Goal: Check status: Check status

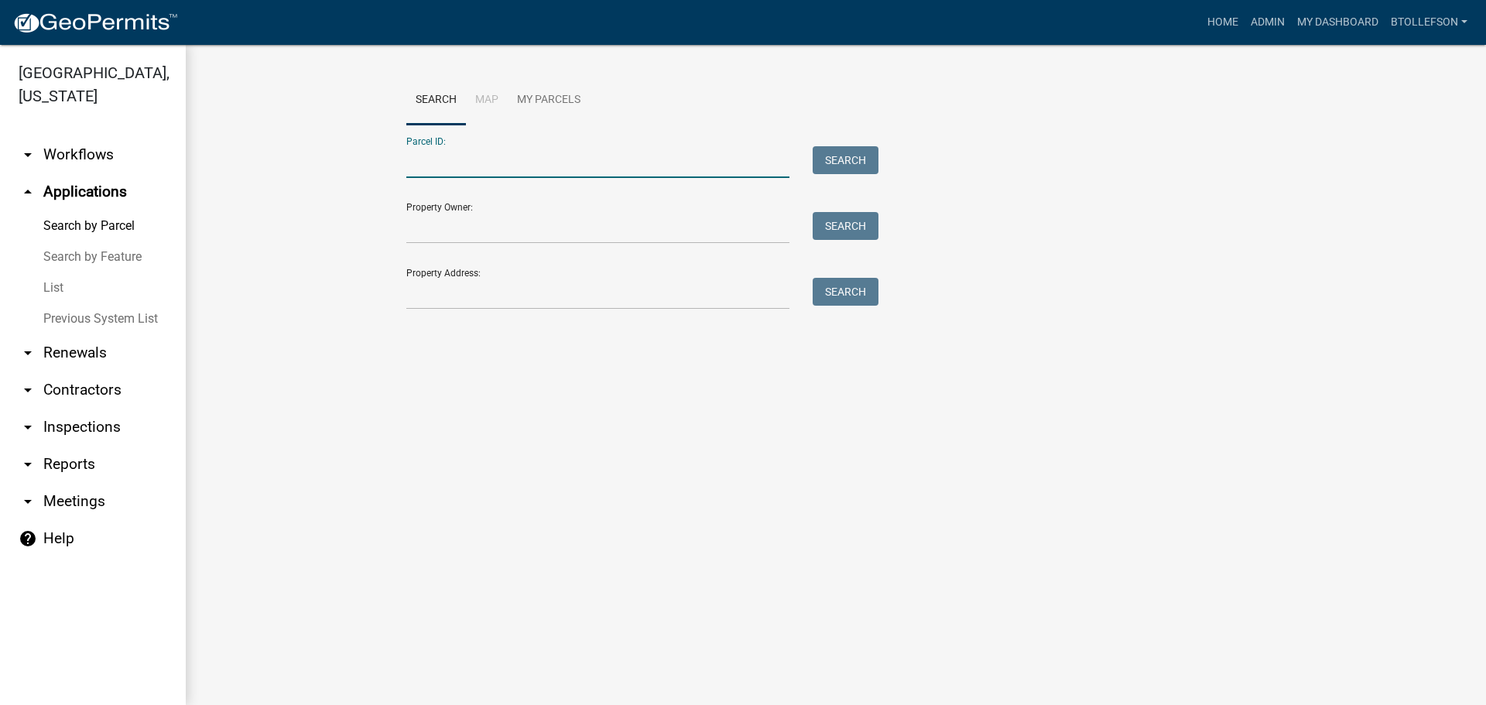
click at [528, 159] on input "Parcel ID:" at bounding box center [597, 162] width 383 height 32
paste input "56000040016000"
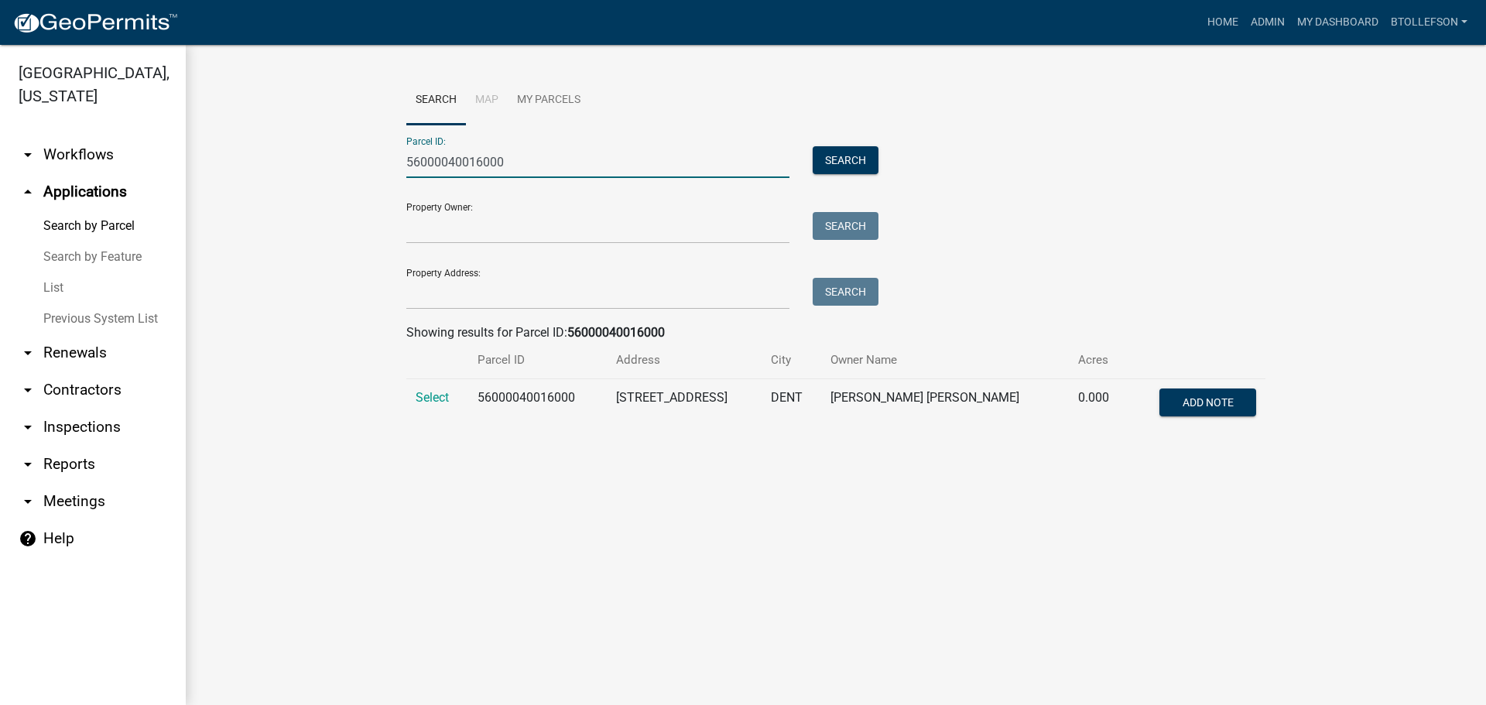
type input "56000040016000"
click at [443, 398] on span "Select" at bounding box center [431, 397] width 33 height 15
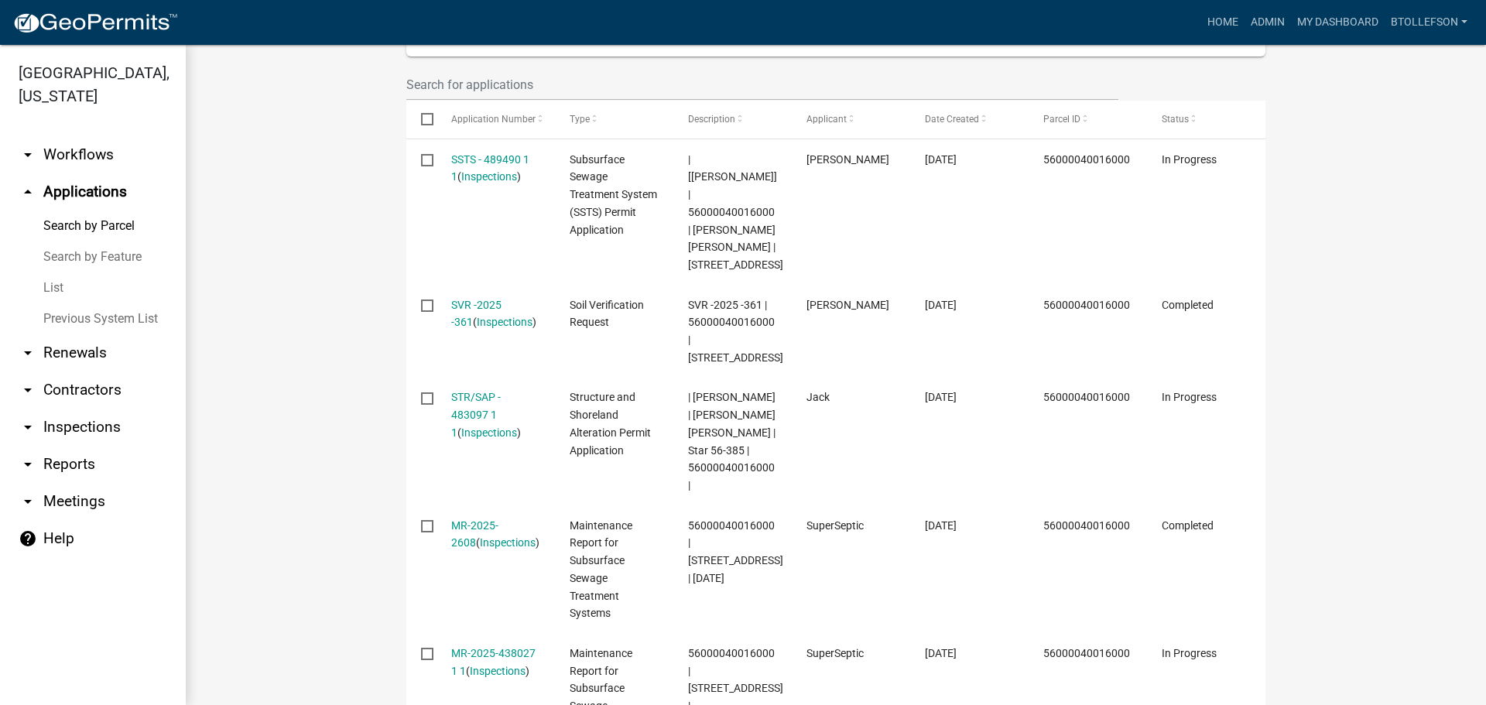
scroll to position [507, 0]
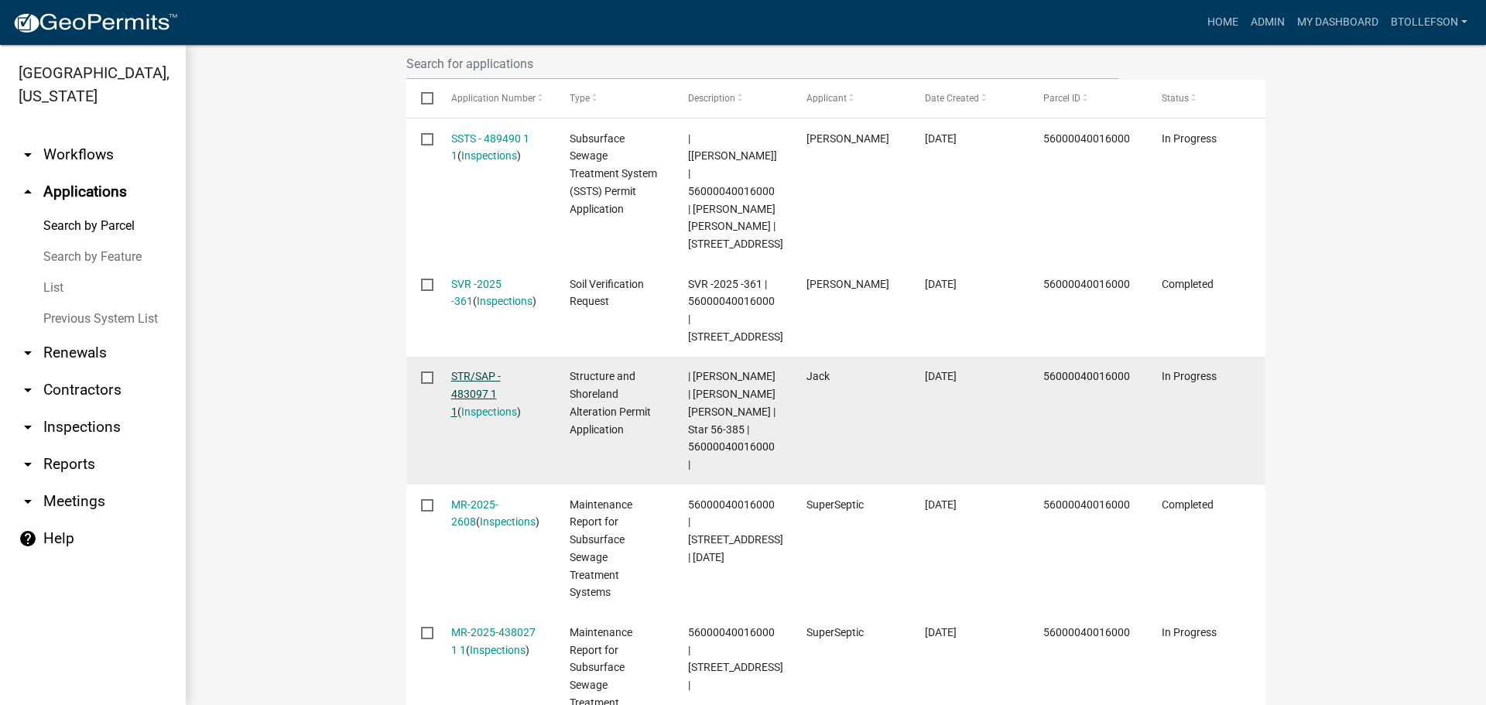
click at [472, 370] on link "STR/SAP - 483097 1 1" at bounding box center [476, 394] width 50 height 48
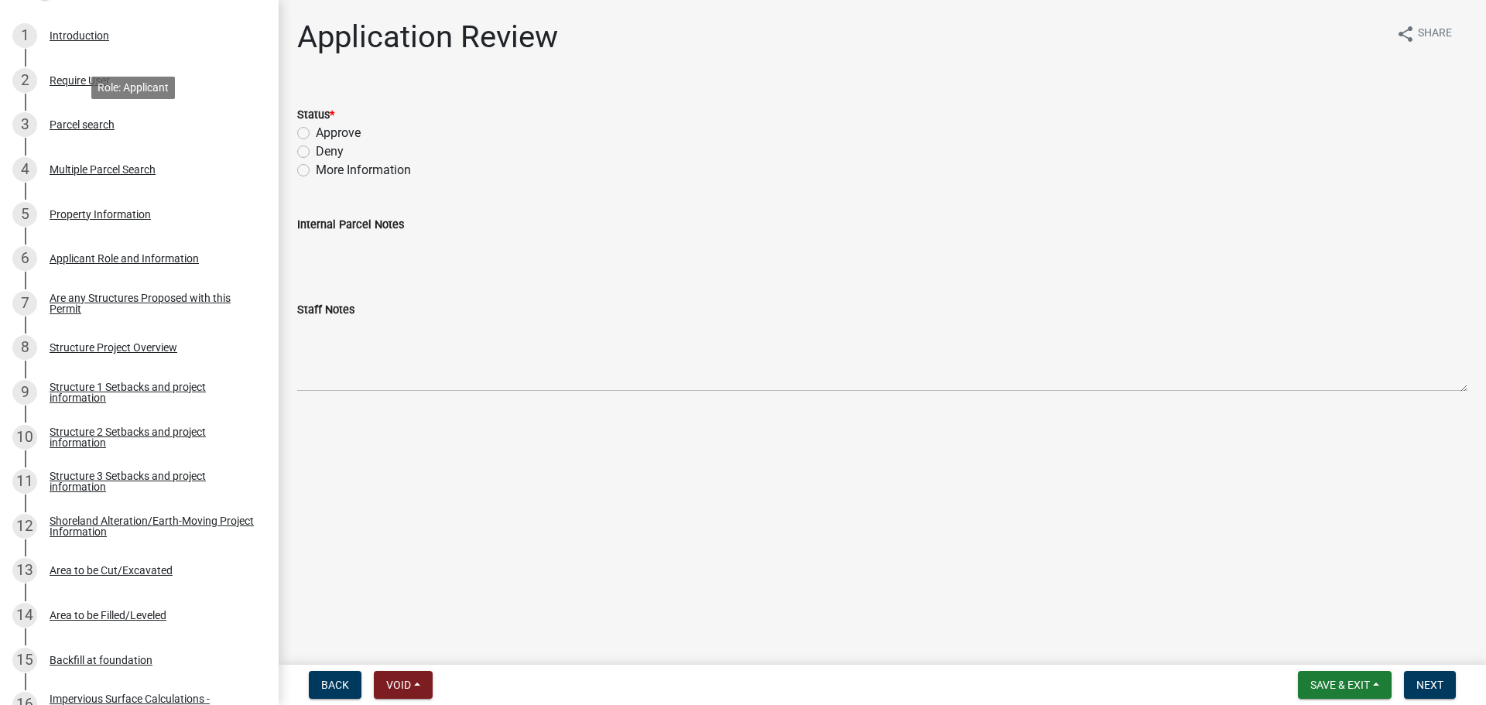
scroll to position [309, 0]
click at [87, 389] on div "Structure 1 Setbacks and project information" at bounding box center [152, 391] width 204 height 22
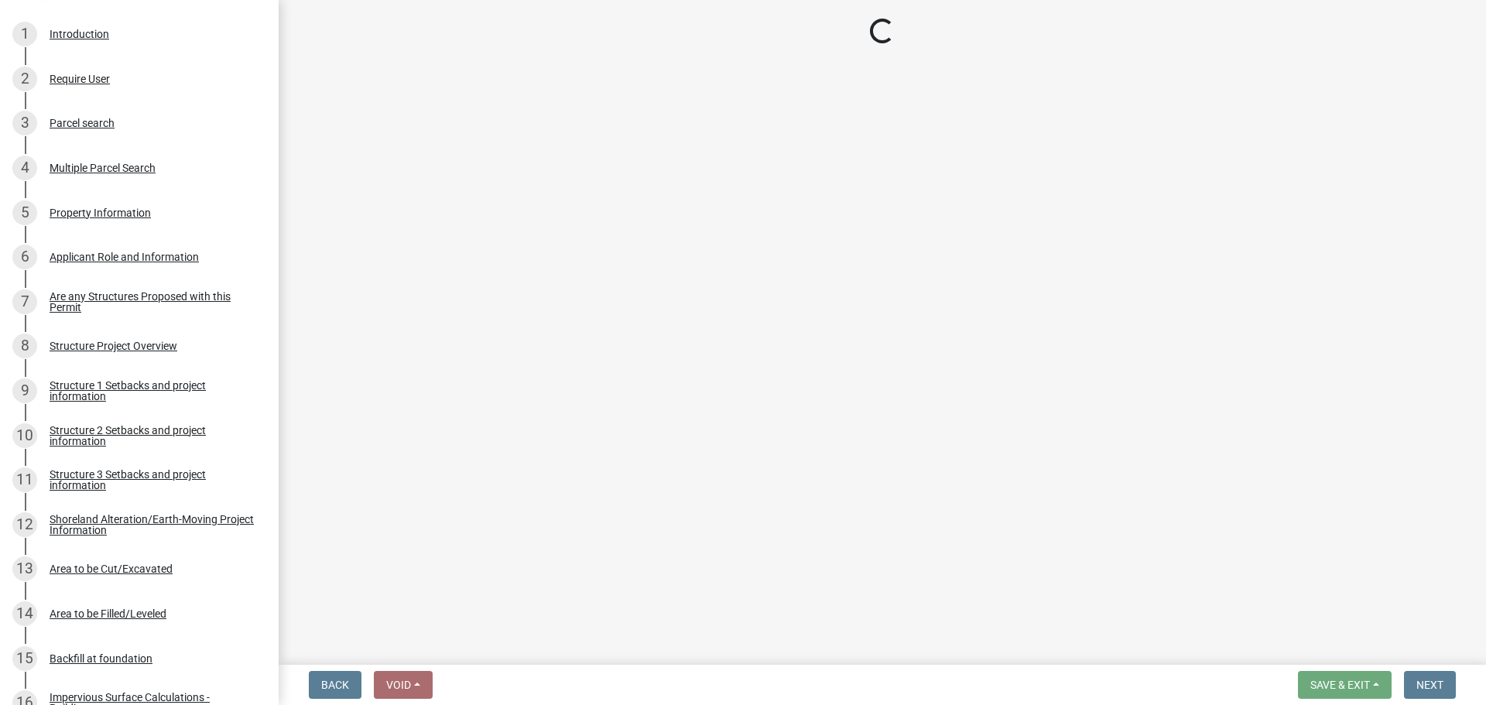
select select "c185e313-3403-4239-bd61-bb563c58a77a"
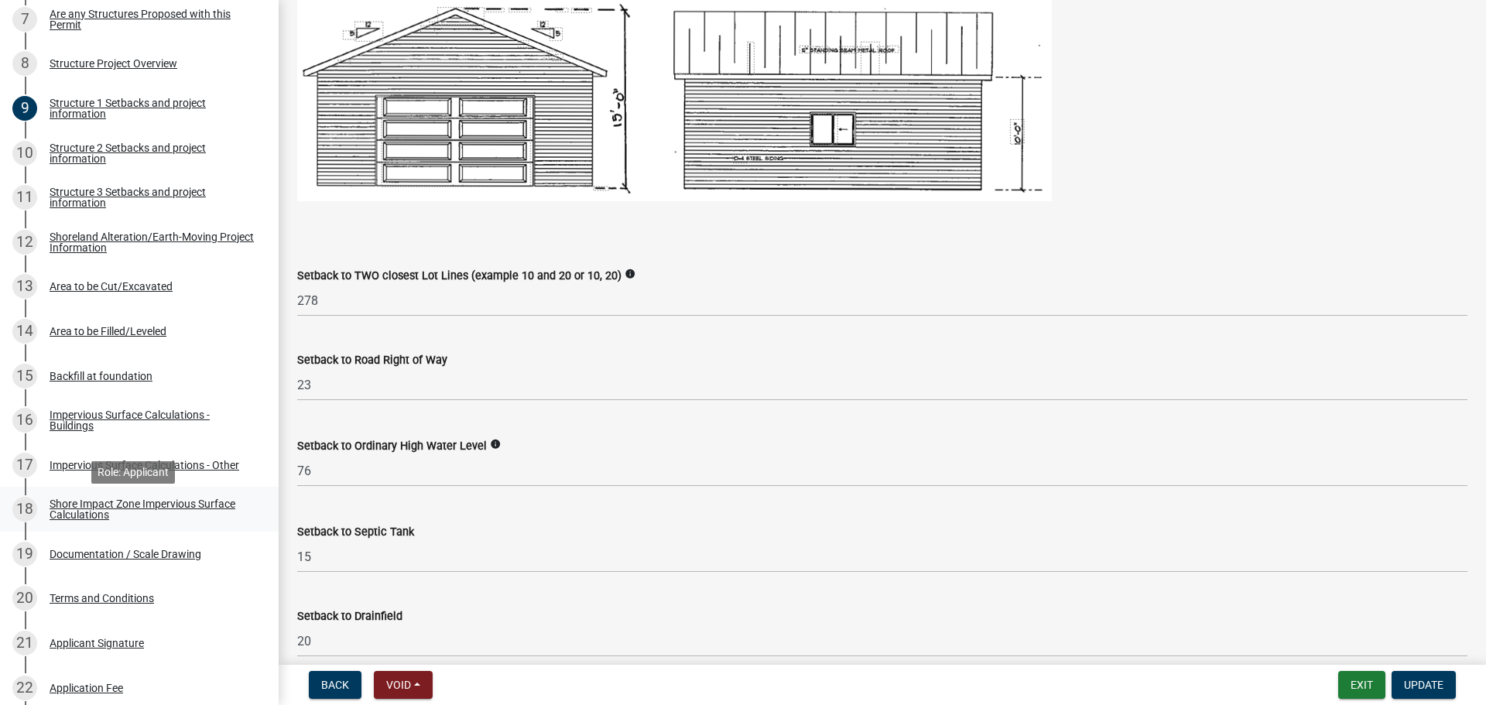
scroll to position [619, 0]
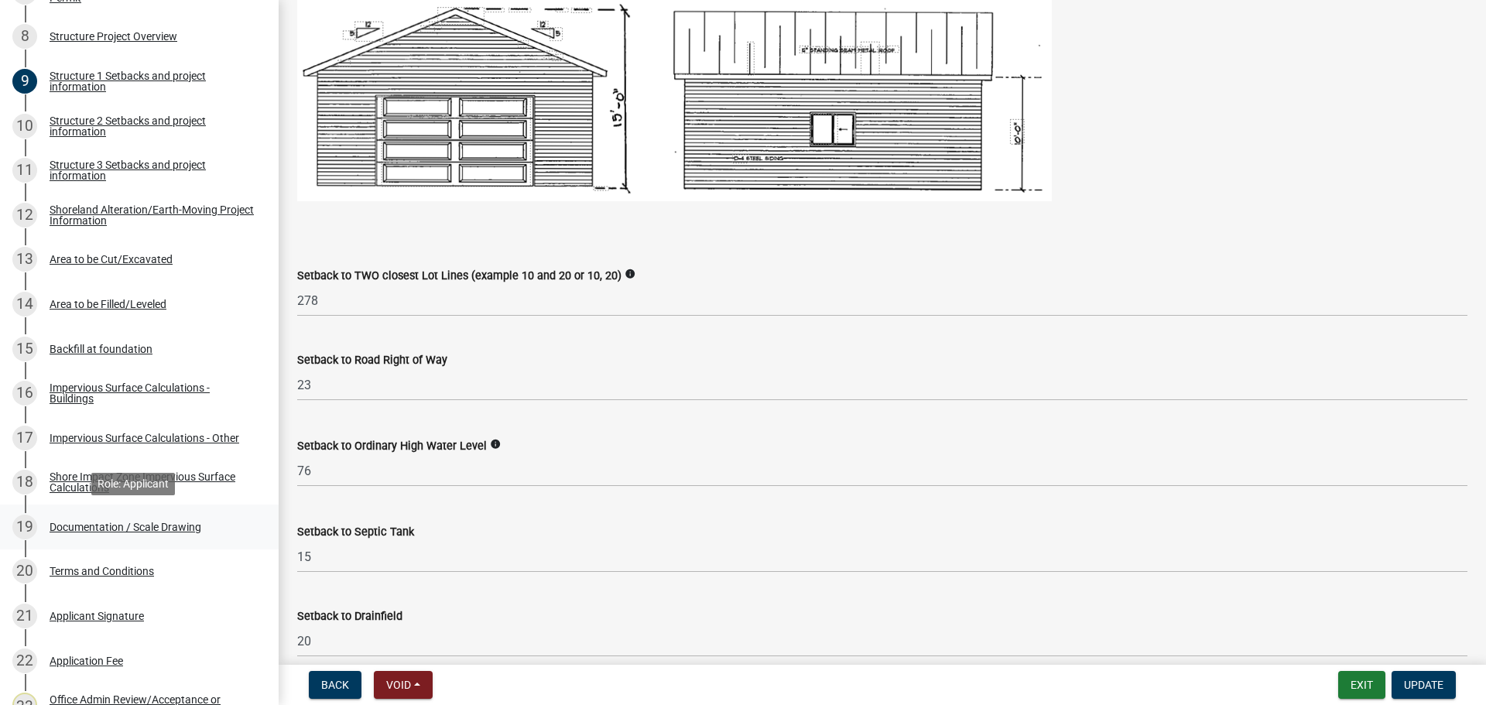
click at [138, 522] on div "Documentation / Scale Drawing" at bounding box center [126, 527] width 152 height 11
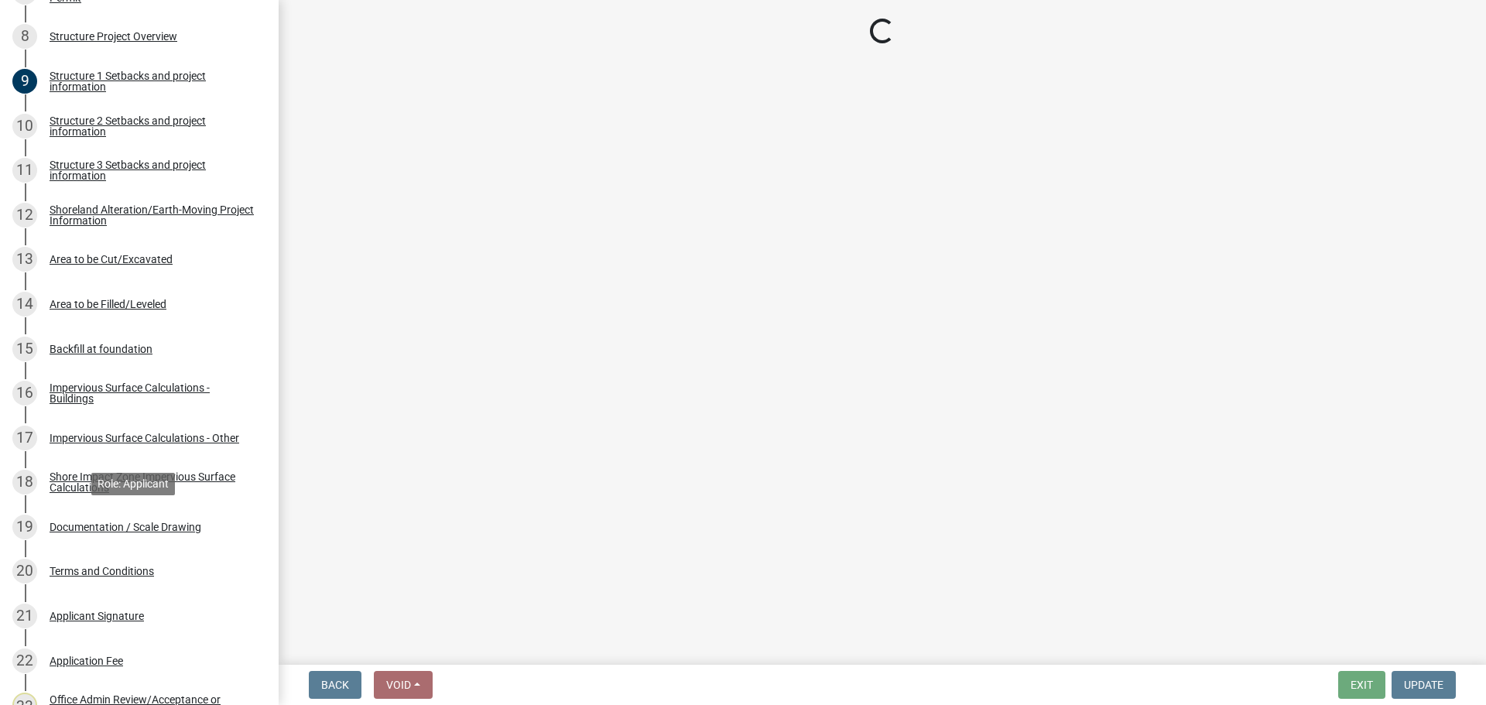
scroll to position [0, 0]
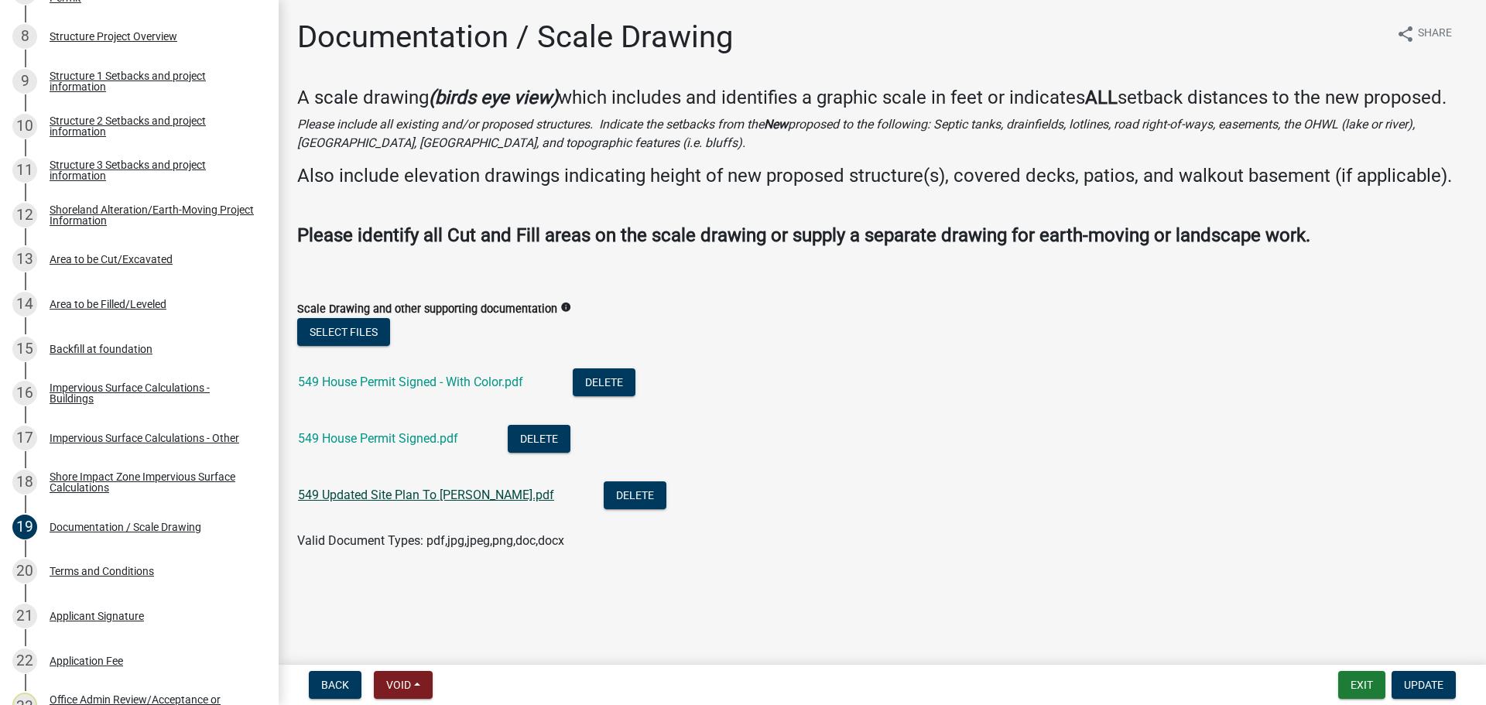
click at [411, 497] on link "549 Updated Site Plan To [PERSON_NAME].pdf" at bounding box center [426, 494] width 256 height 15
click at [388, 439] on link "549 House Permit Signed.pdf" at bounding box center [378, 438] width 160 height 15
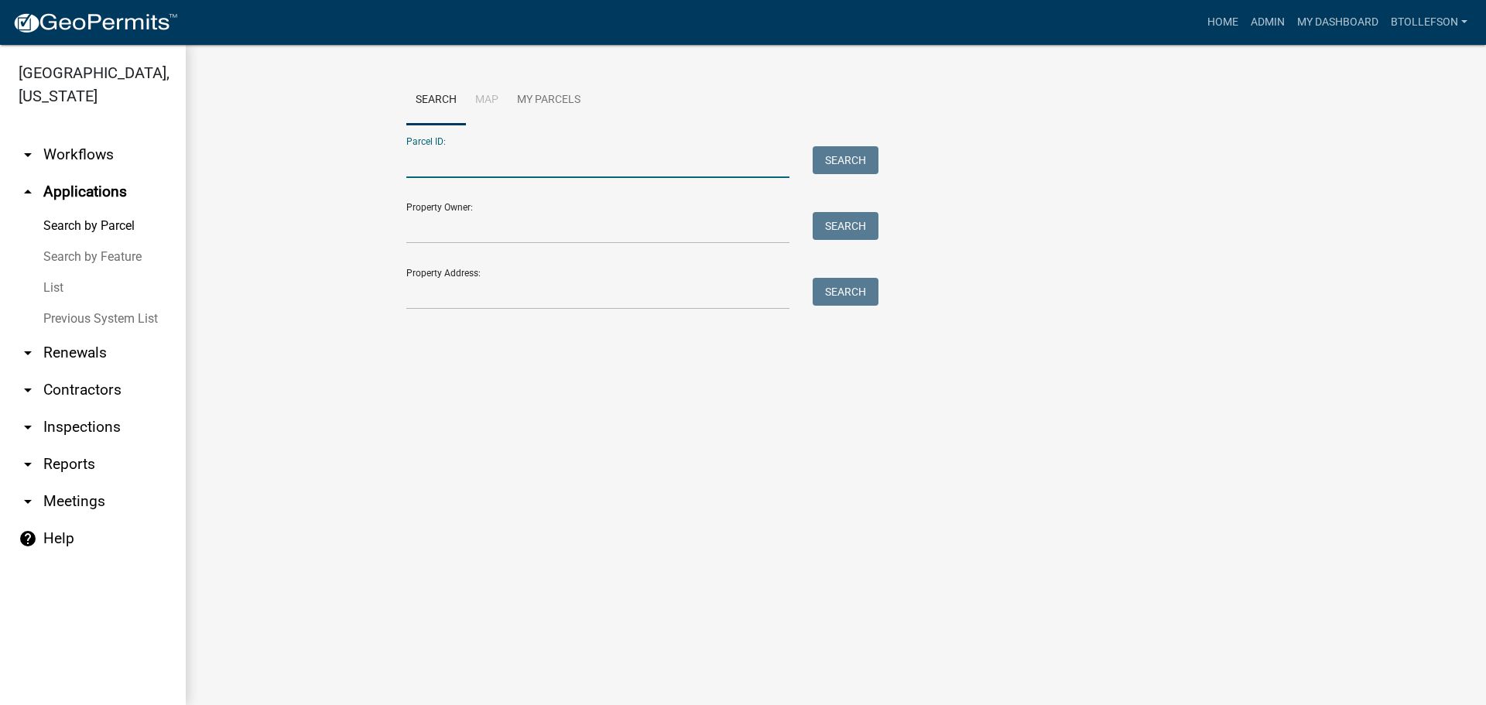
click at [644, 168] on input "Parcel ID:" at bounding box center [597, 162] width 383 height 32
paste input "57000990331000"
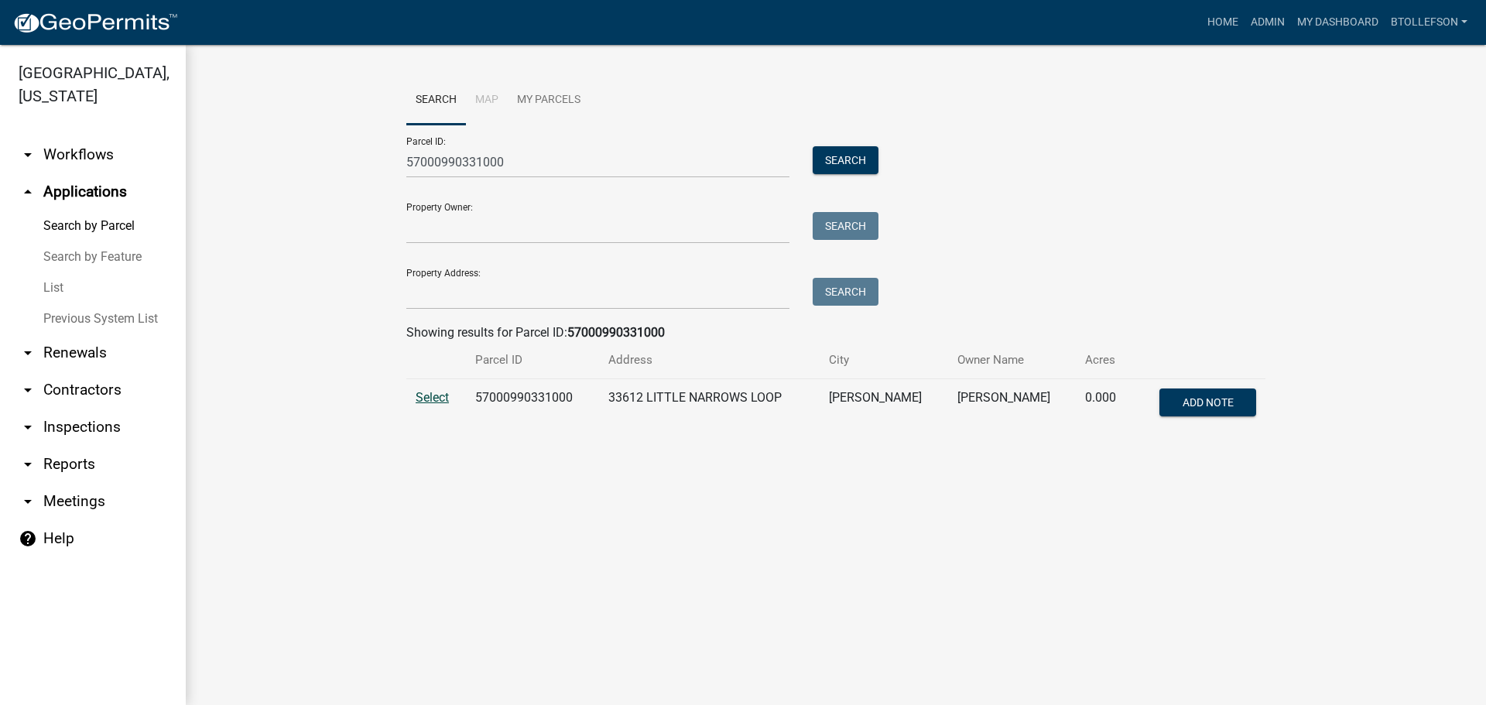
click at [426, 395] on span "Select" at bounding box center [431, 397] width 33 height 15
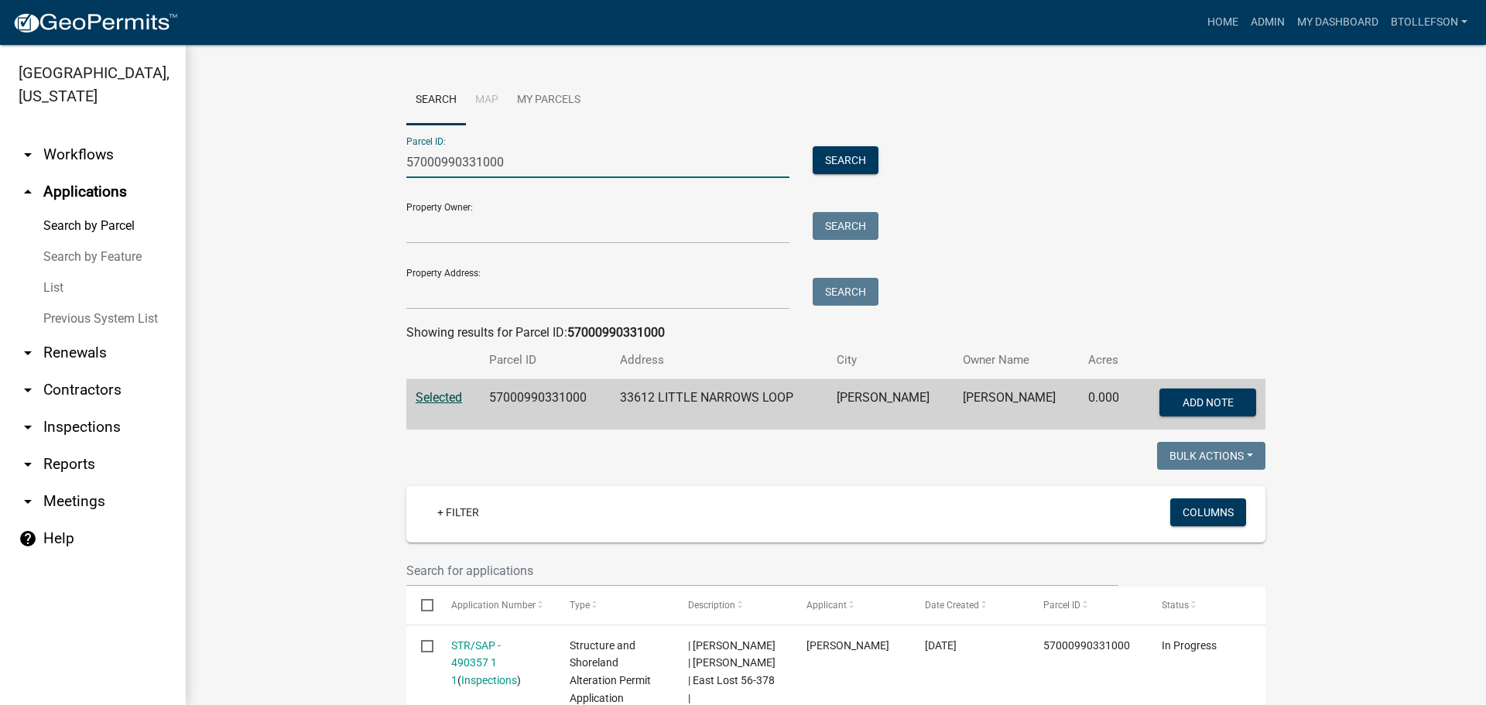
drag, startPoint x: 549, startPoint y: 156, endPoint x: 323, endPoint y: 191, distance: 228.6
click at [330, 191] on wm-workflow-application-search-view "Search Map My Parcels Parcel ID: 57000990331000 Search Property Owner: Search P…" at bounding box center [836, 579] width 1238 height 1006
paste input "23000280220001"
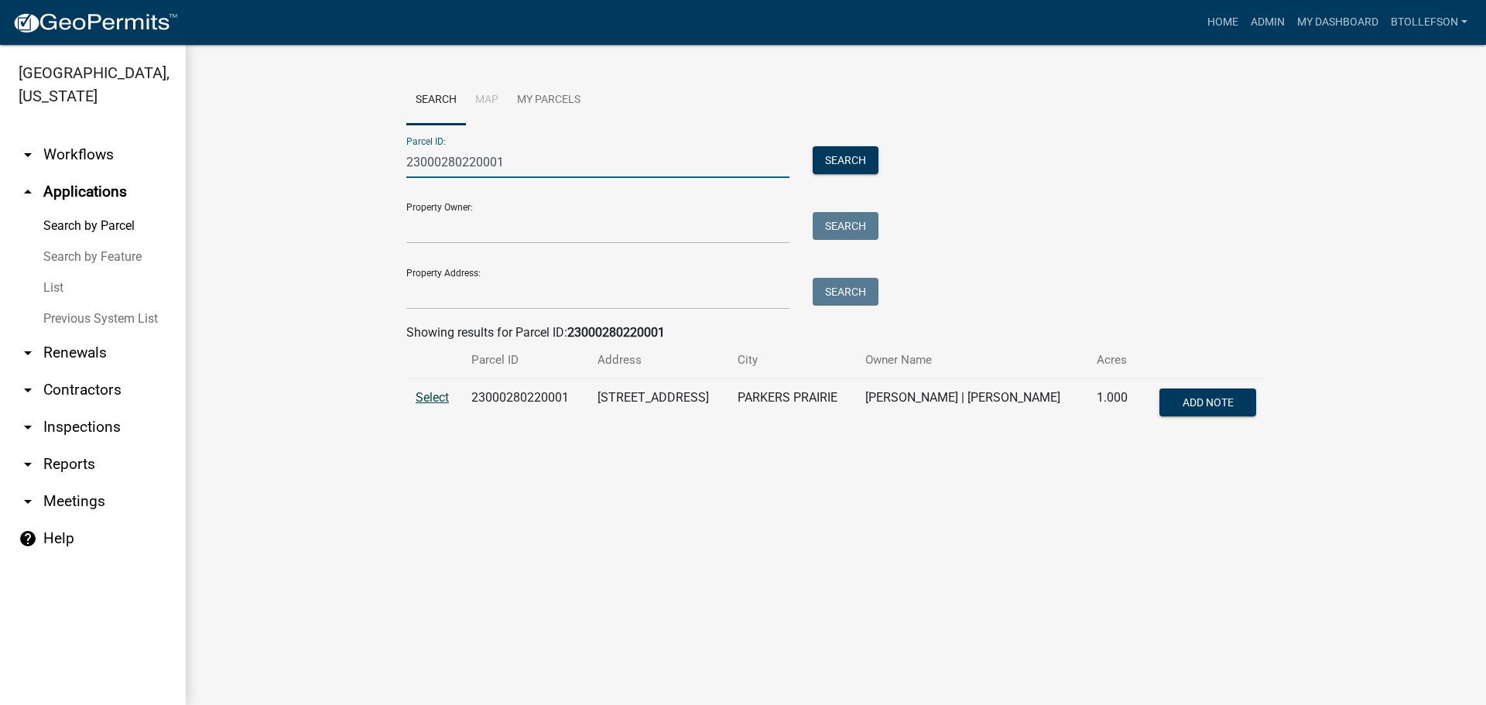
type input "23000280220001"
click at [433, 393] on span "Select" at bounding box center [431, 397] width 33 height 15
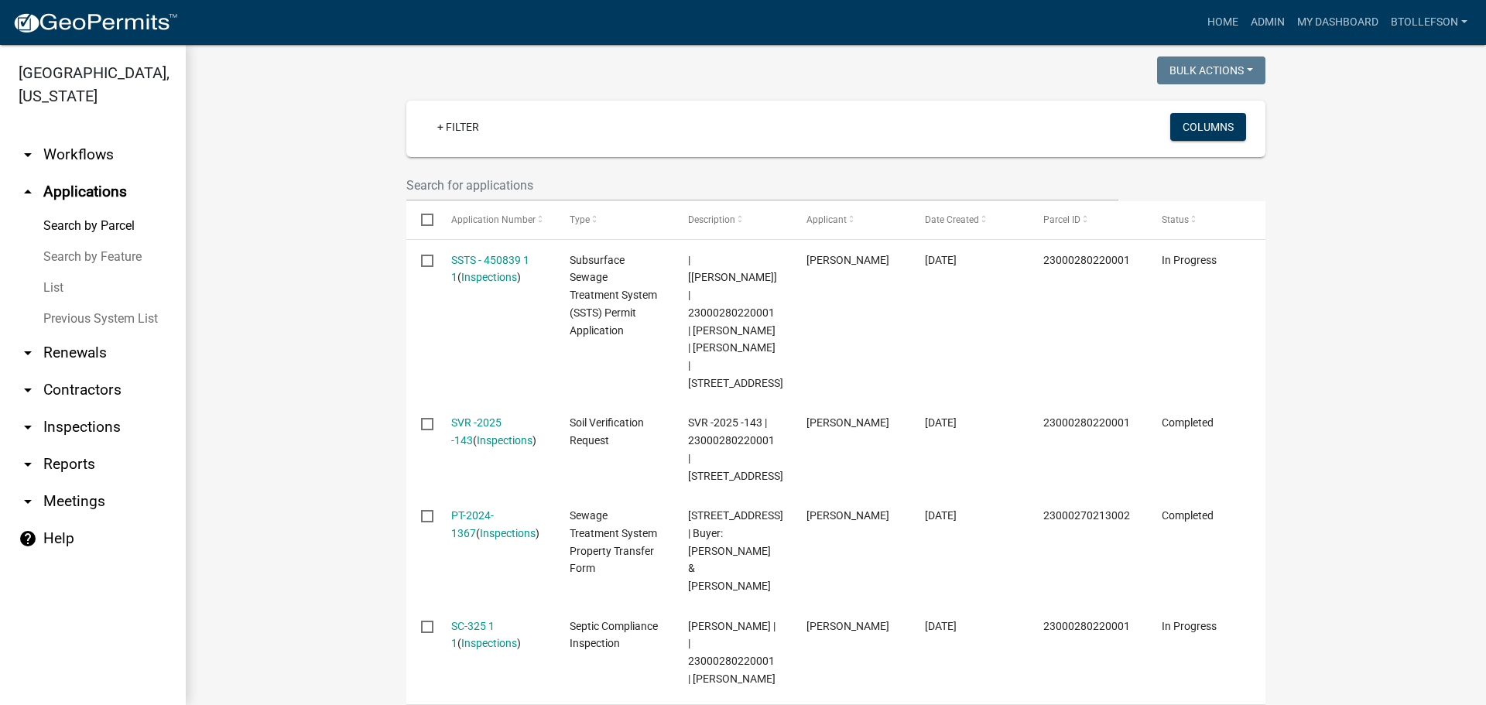
scroll to position [467, 0]
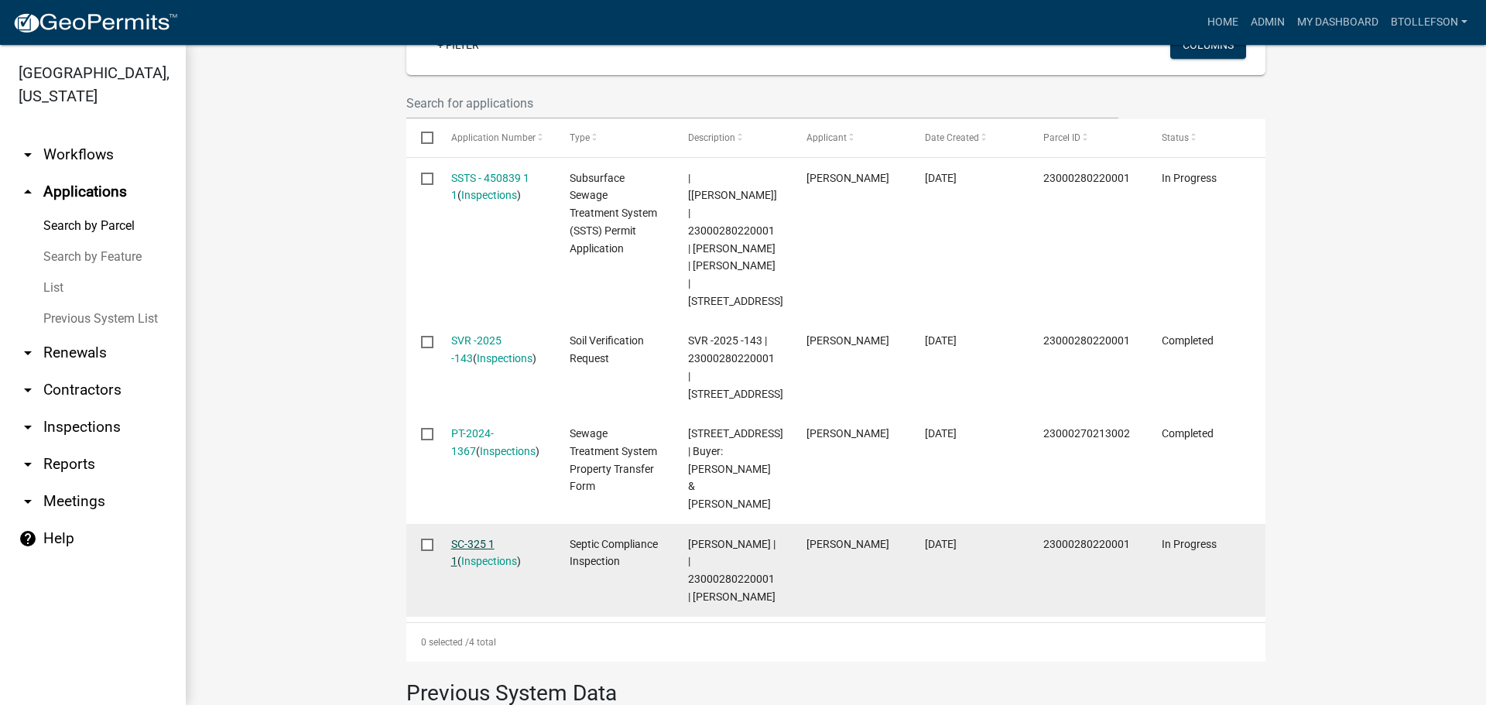
click at [483, 538] on link "SC-325 1 1" at bounding box center [472, 553] width 43 height 30
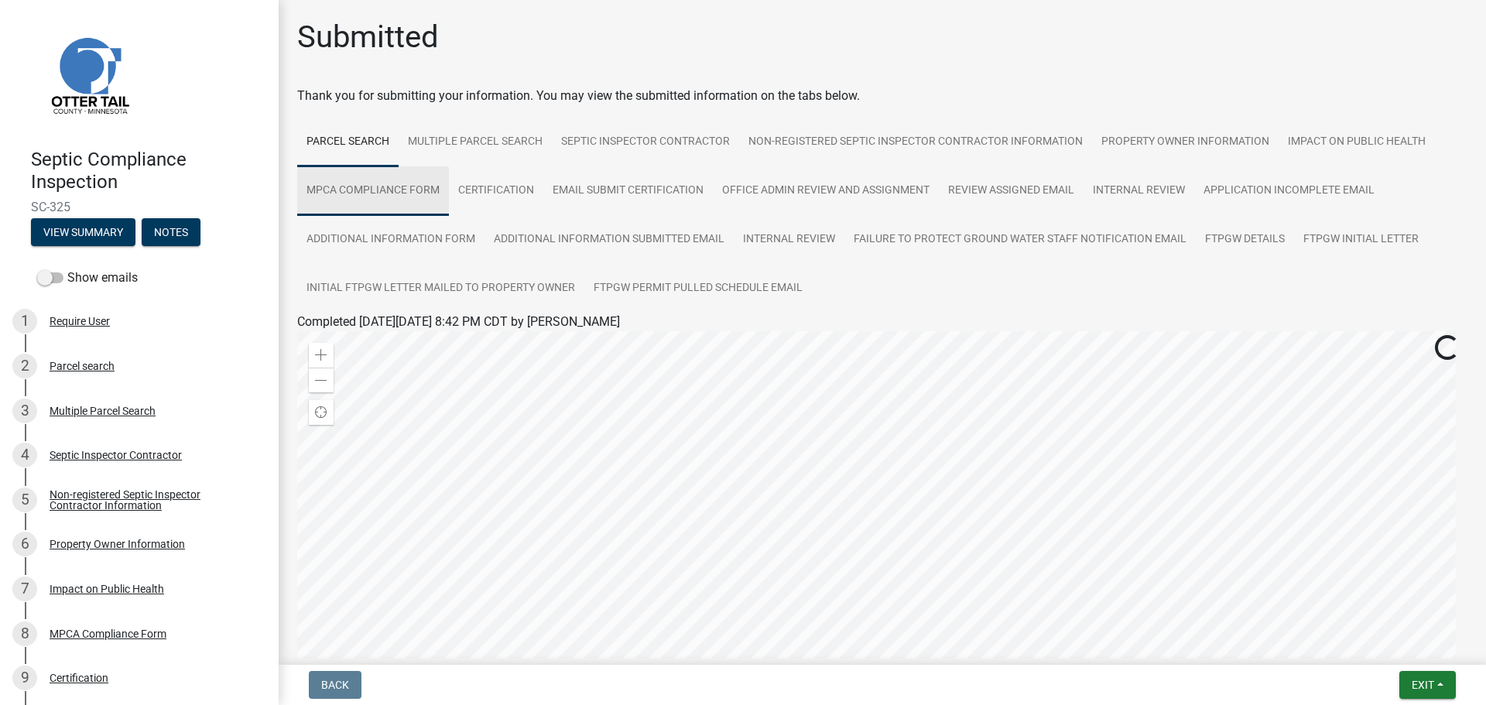
click at [405, 193] on link "MPCA Compliance Form" at bounding box center [373, 191] width 152 height 50
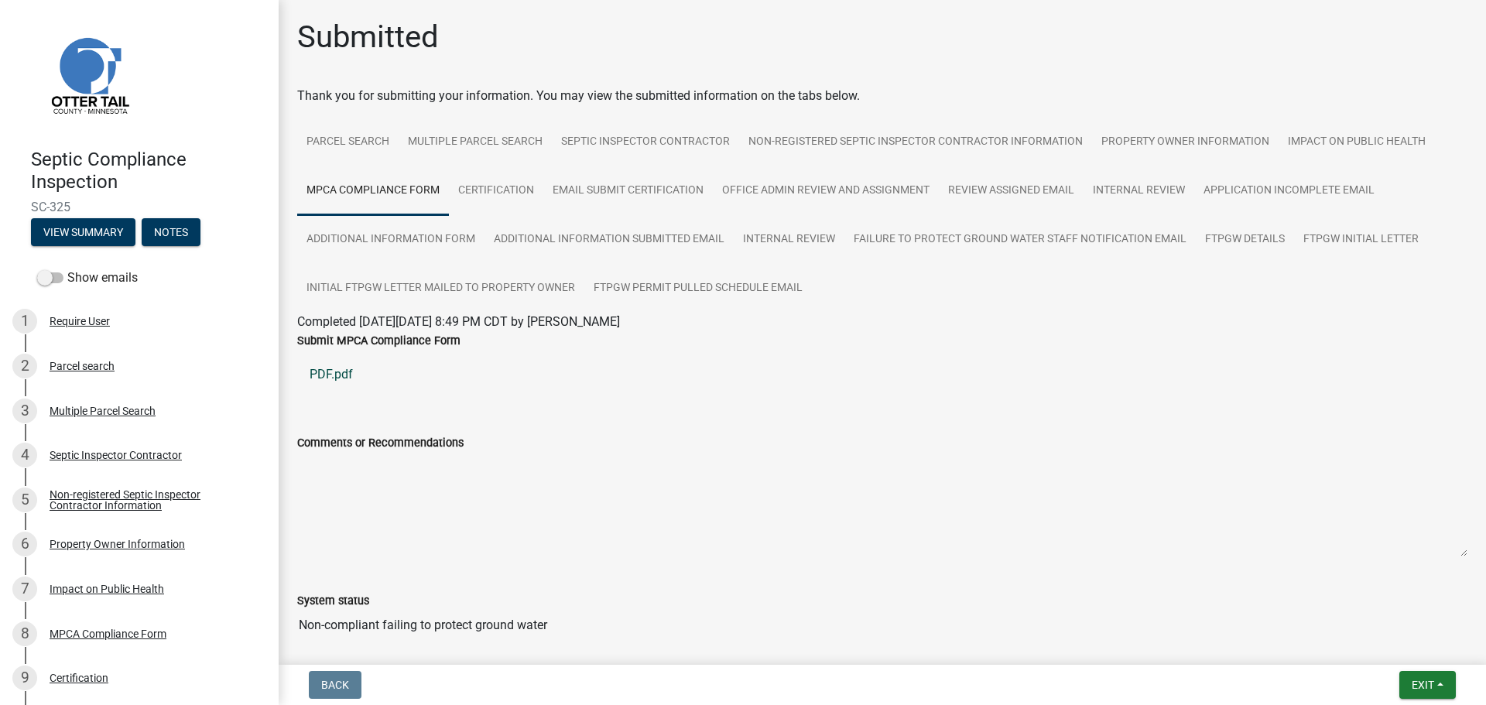
click at [326, 374] on link "PDF.pdf" at bounding box center [882, 374] width 1170 height 37
click at [1376, 237] on link "FTPGW Initial Letter" at bounding box center [1361, 240] width 134 height 50
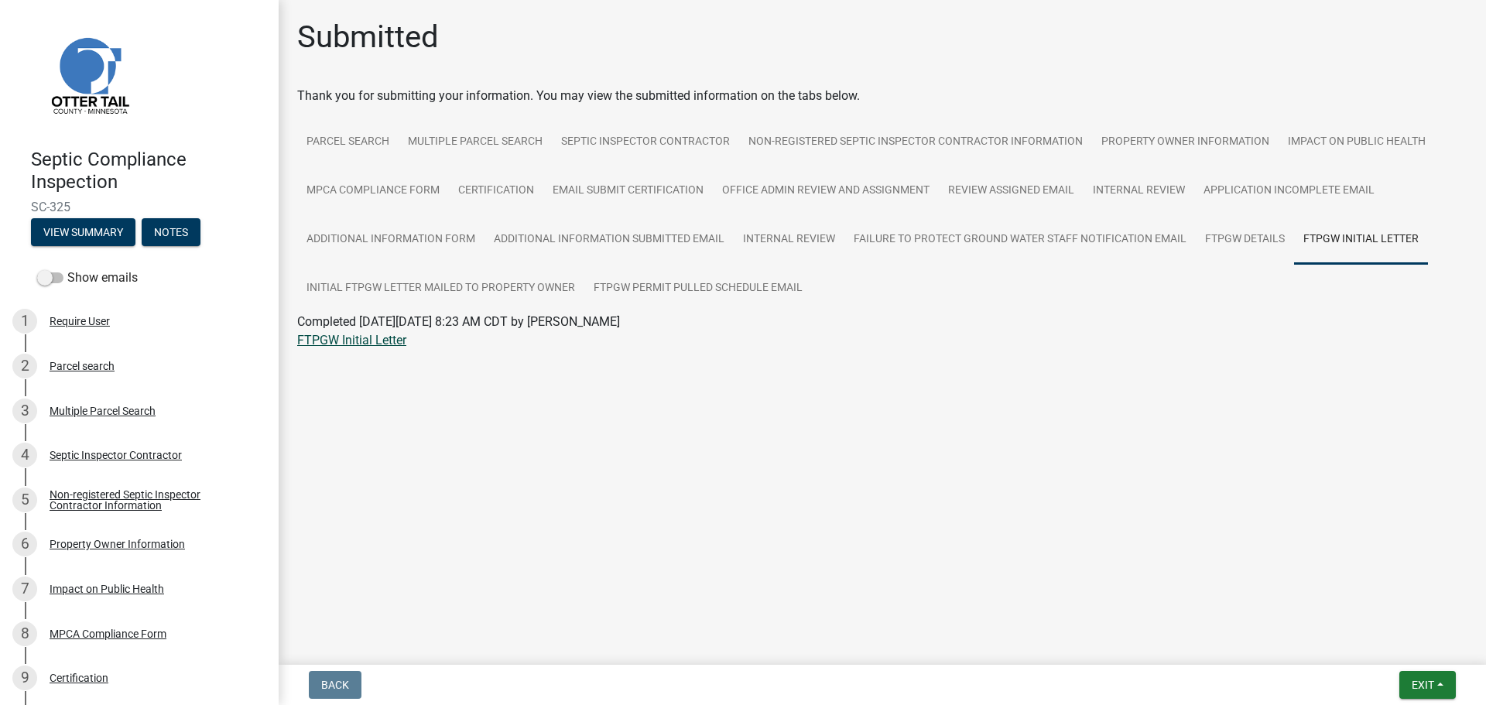
click at [357, 337] on link "FTPGW Initial Letter" at bounding box center [351, 340] width 109 height 15
